Goal: Navigation & Orientation: Find specific page/section

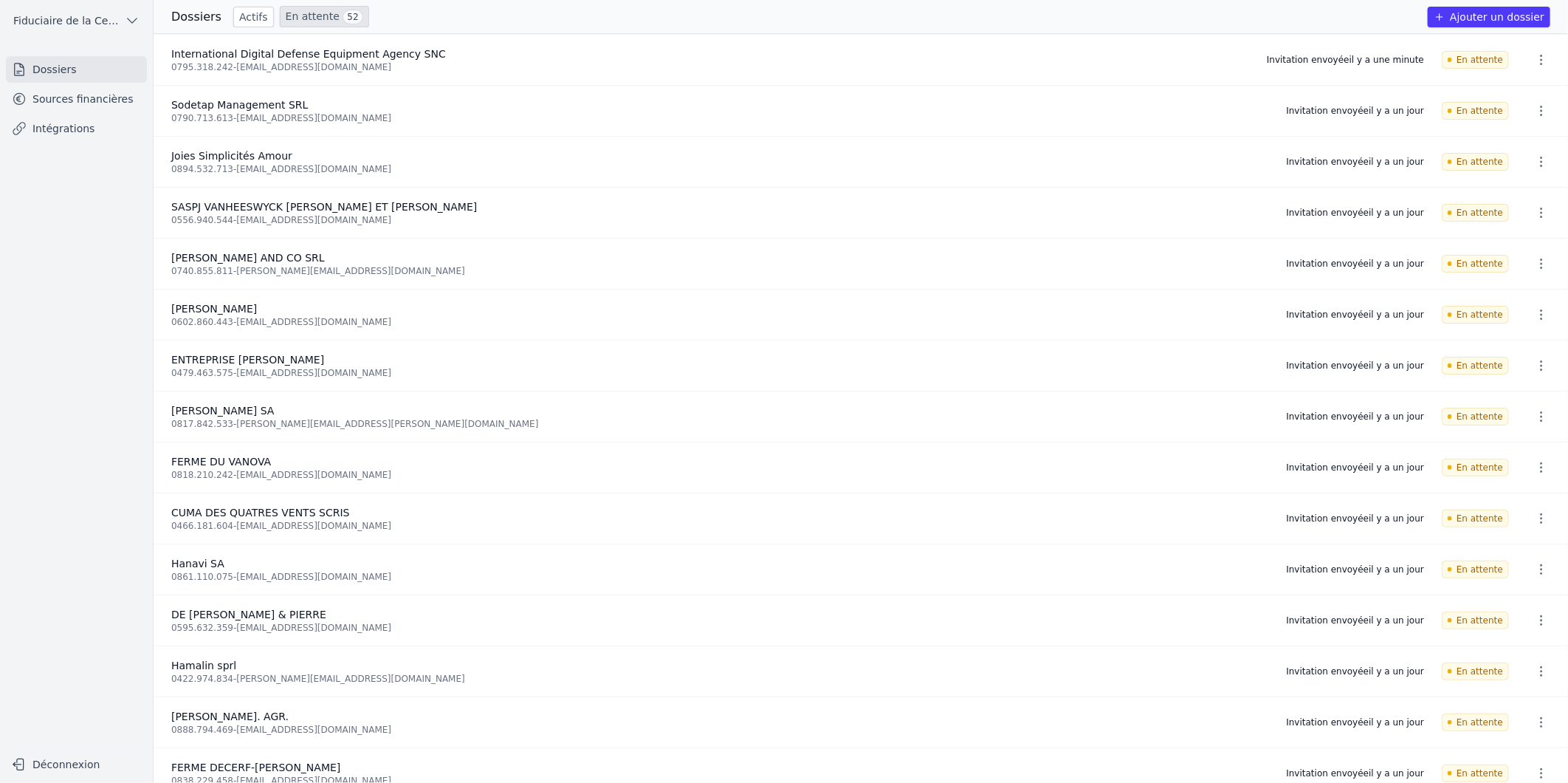
click at [312, 27] on div "Dossiers Actifs En attente 52 Ajouter un dossier" at bounding box center [860, 17] width 1414 height 34
click at [319, 17] on link "En attente 52" at bounding box center [324, 16] width 89 height 21
click at [78, 96] on link "Sources financières" at bounding box center [76, 98] width 141 height 27
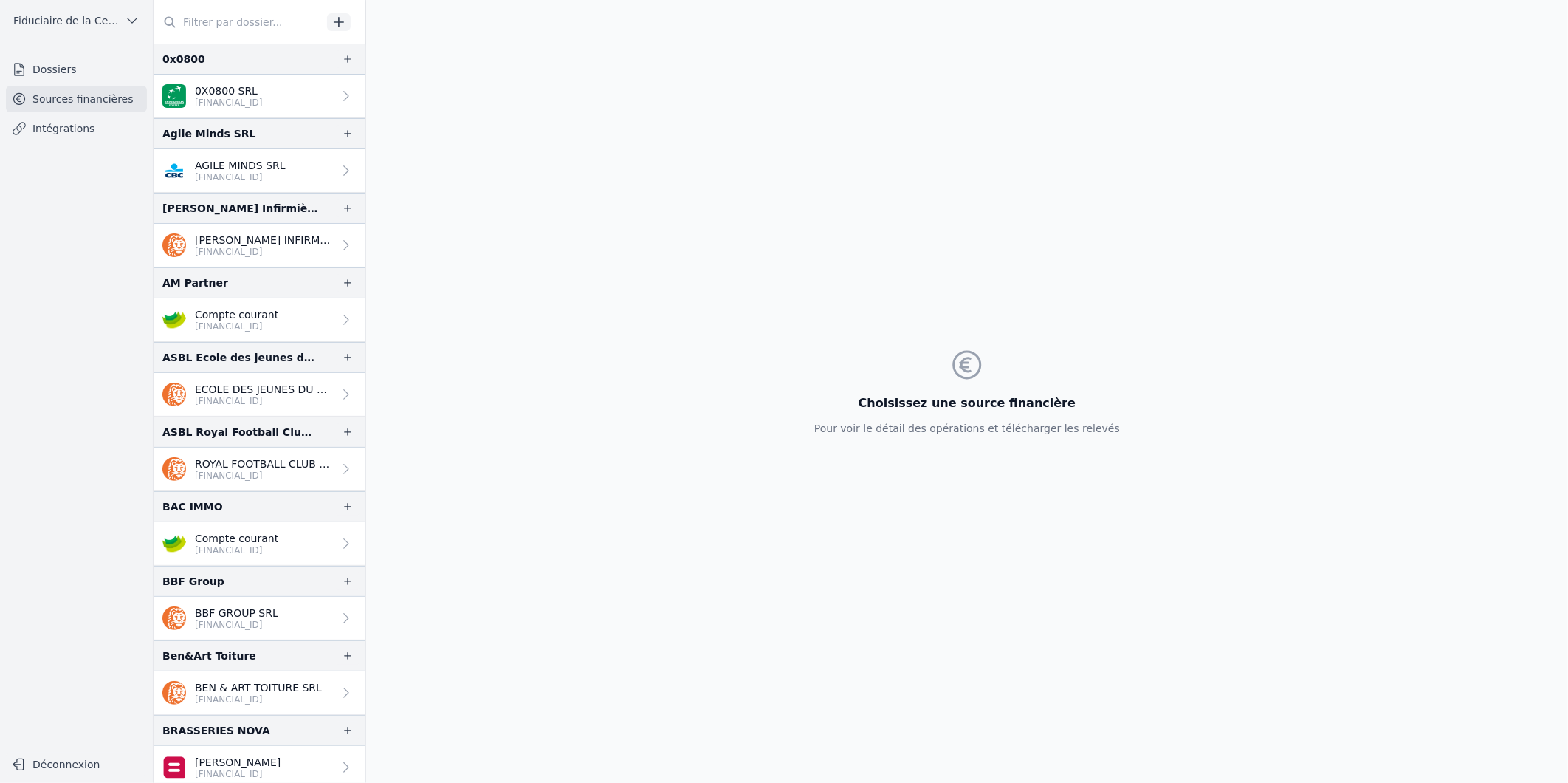
click at [49, 69] on link "Dossiers" at bounding box center [76, 69] width 141 height 27
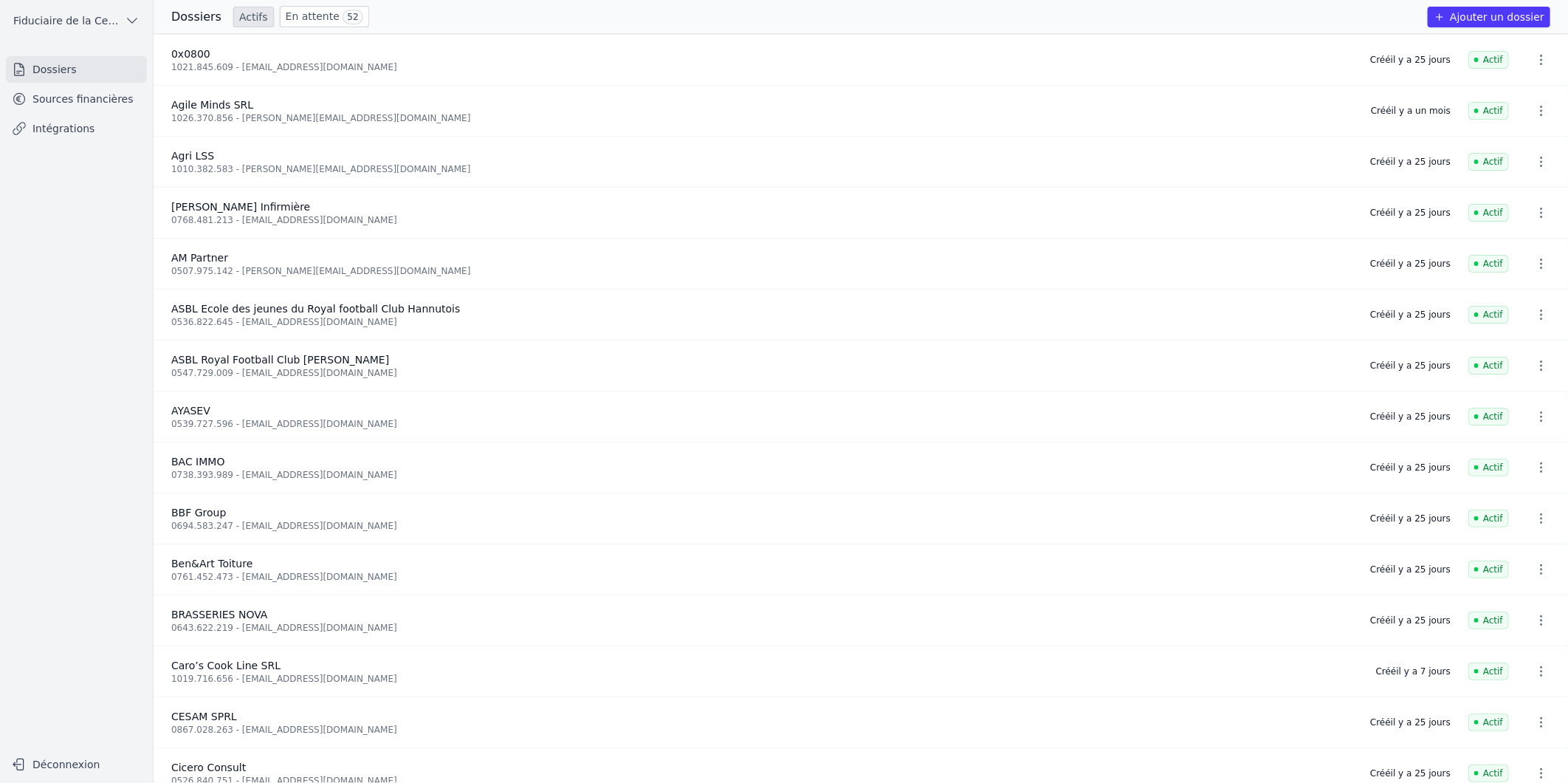
click at [293, 13] on link "En attente 52" at bounding box center [324, 16] width 89 height 21
